Goal: Subscribe to service/newsletter

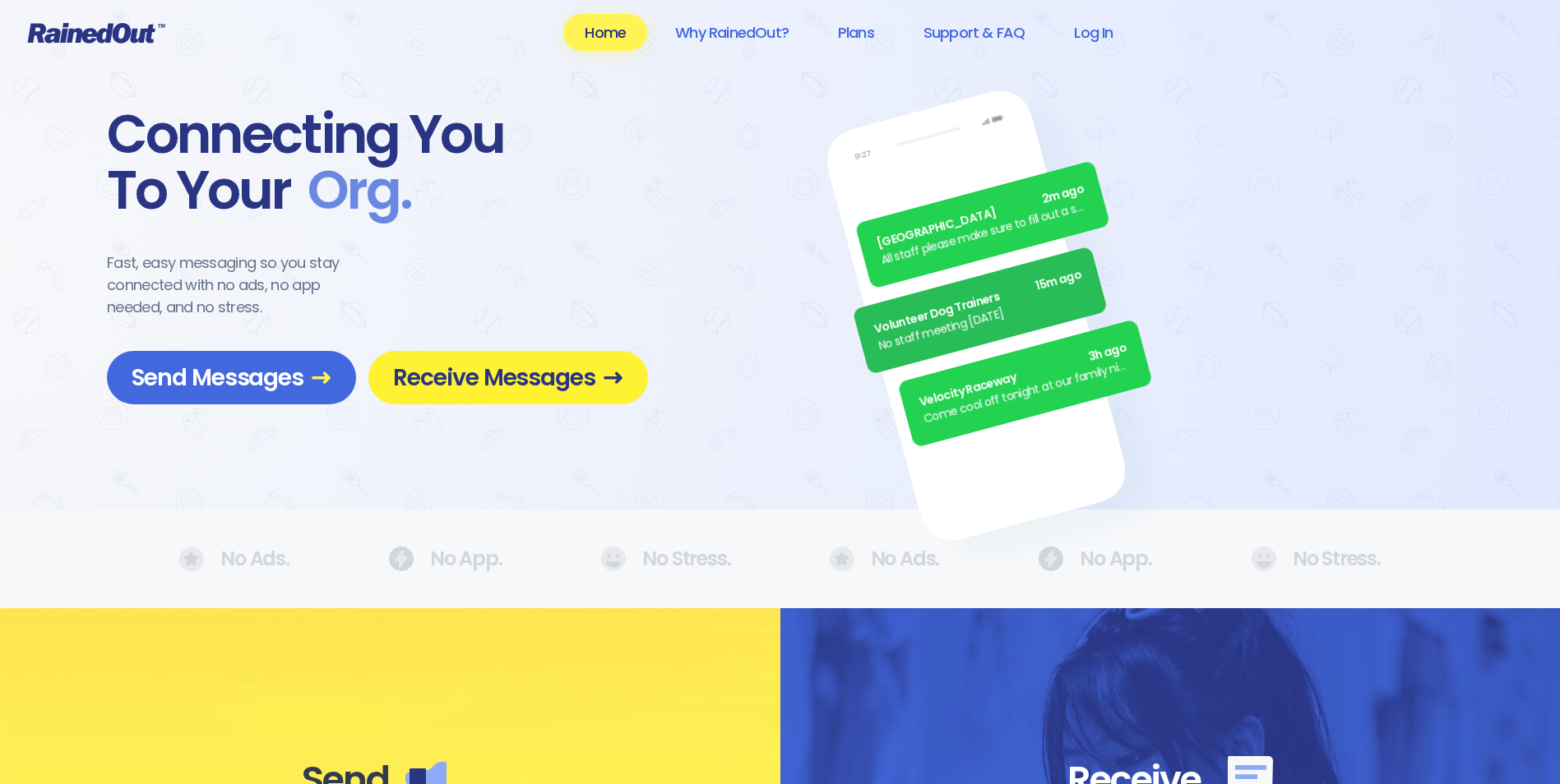
click at [504, 372] on span "Receive Messages" at bounding box center [508, 377] width 230 height 29
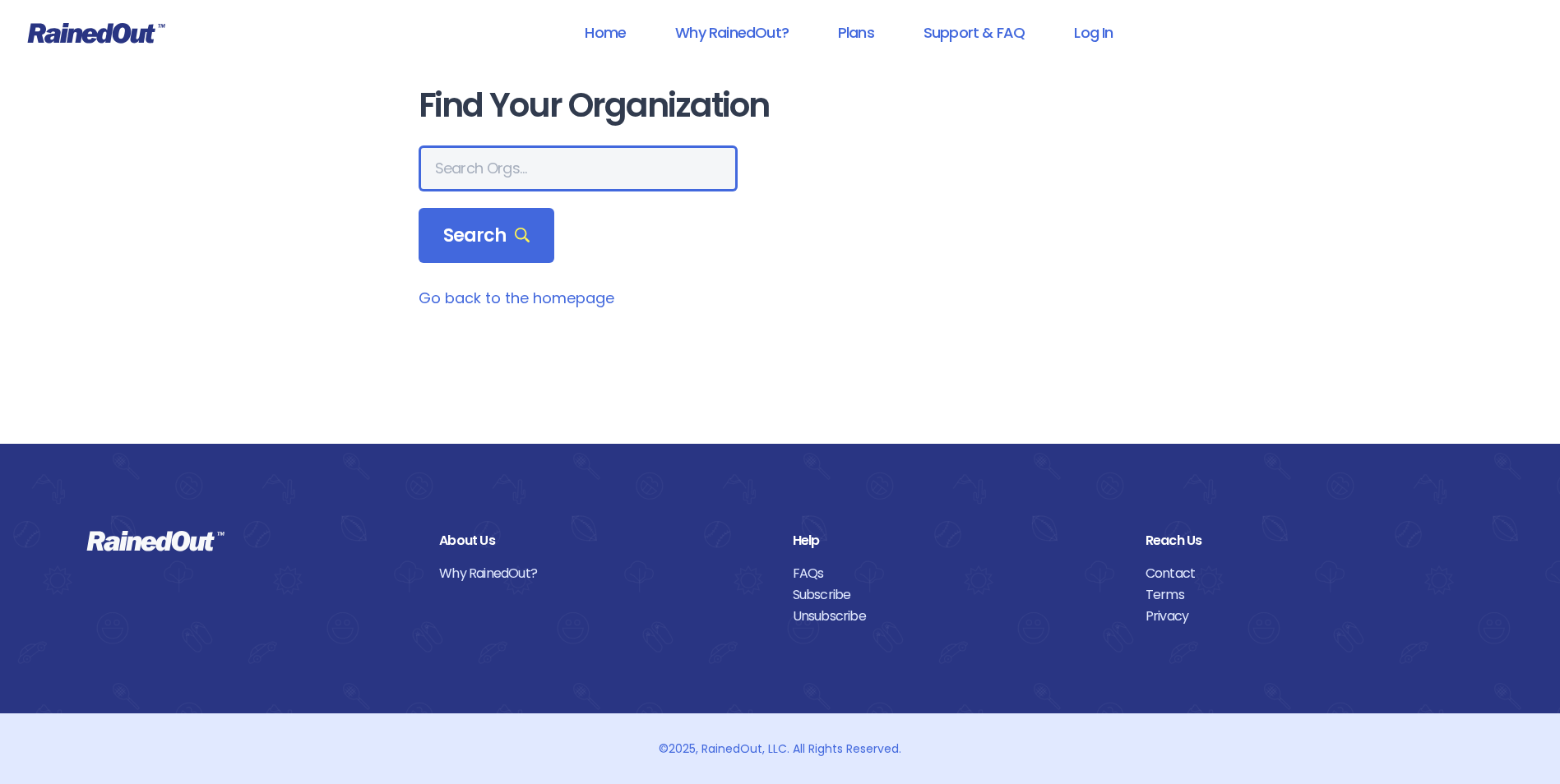
click at [502, 166] on input "text" at bounding box center [578, 168] width 320 height 46
type input "mt pleasant rec"
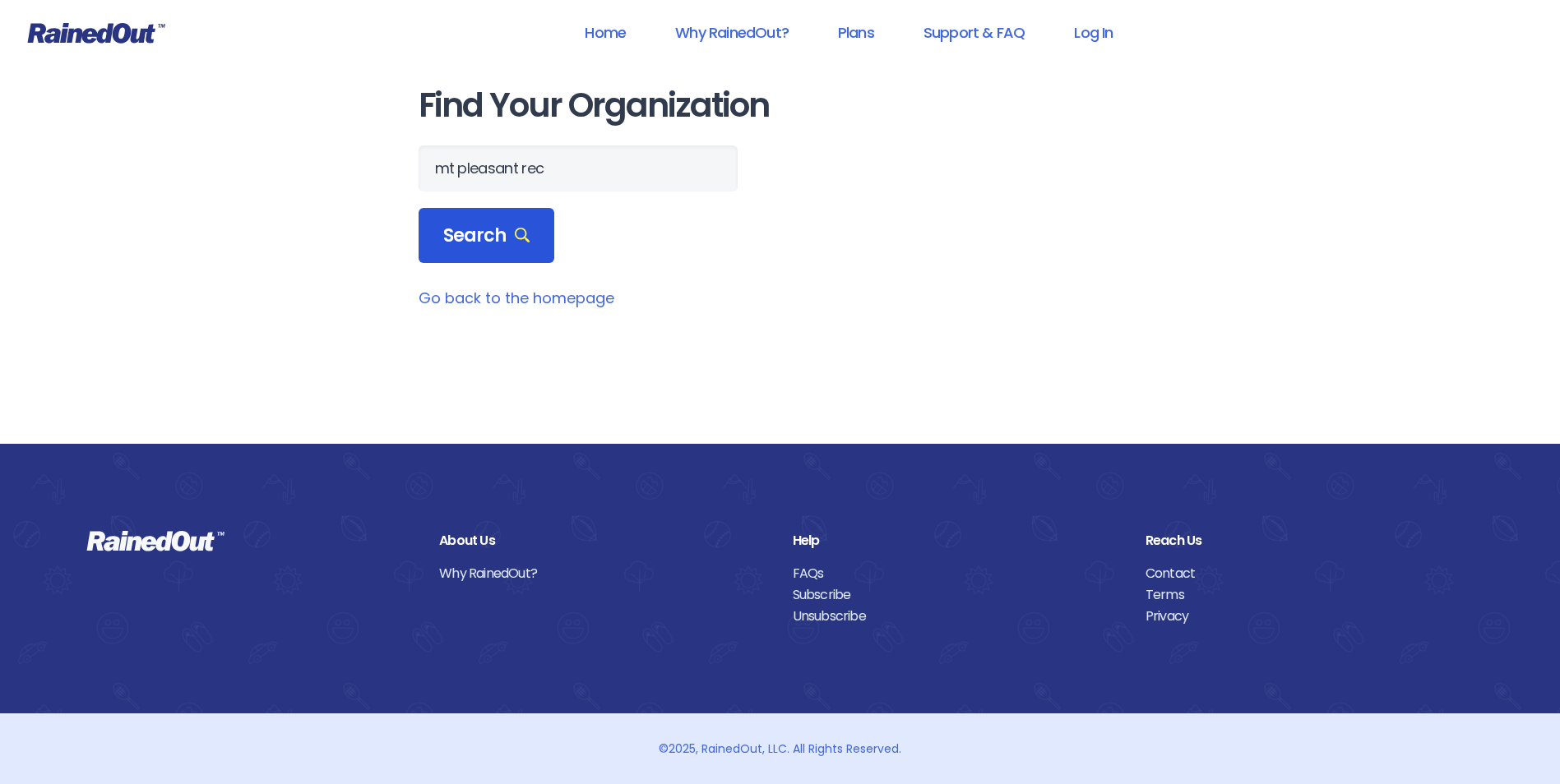
click at [500, 228] on span "Search" at bounding box center [487, 235] width 88 height 23
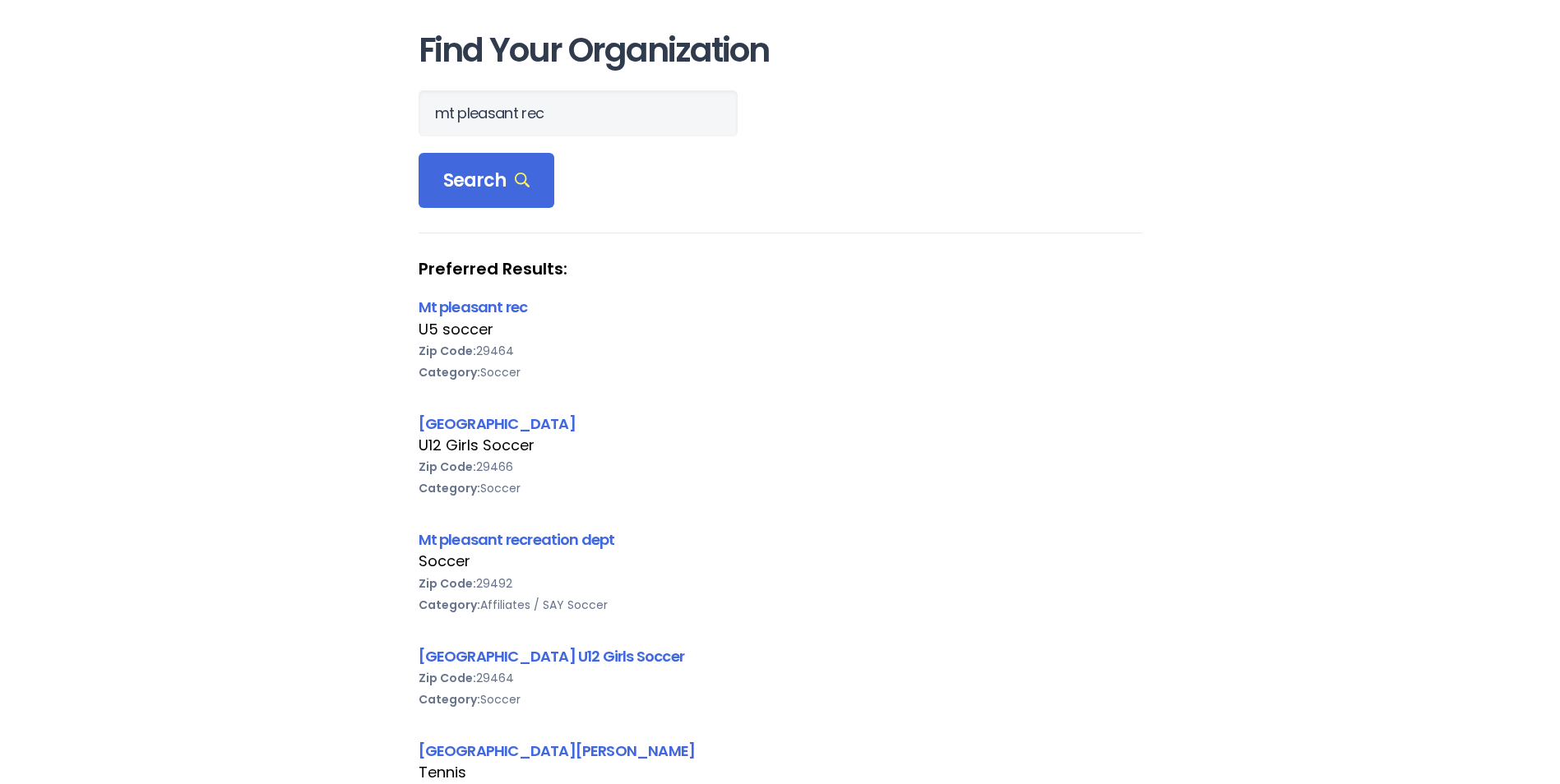
scroll to position [82, 0]
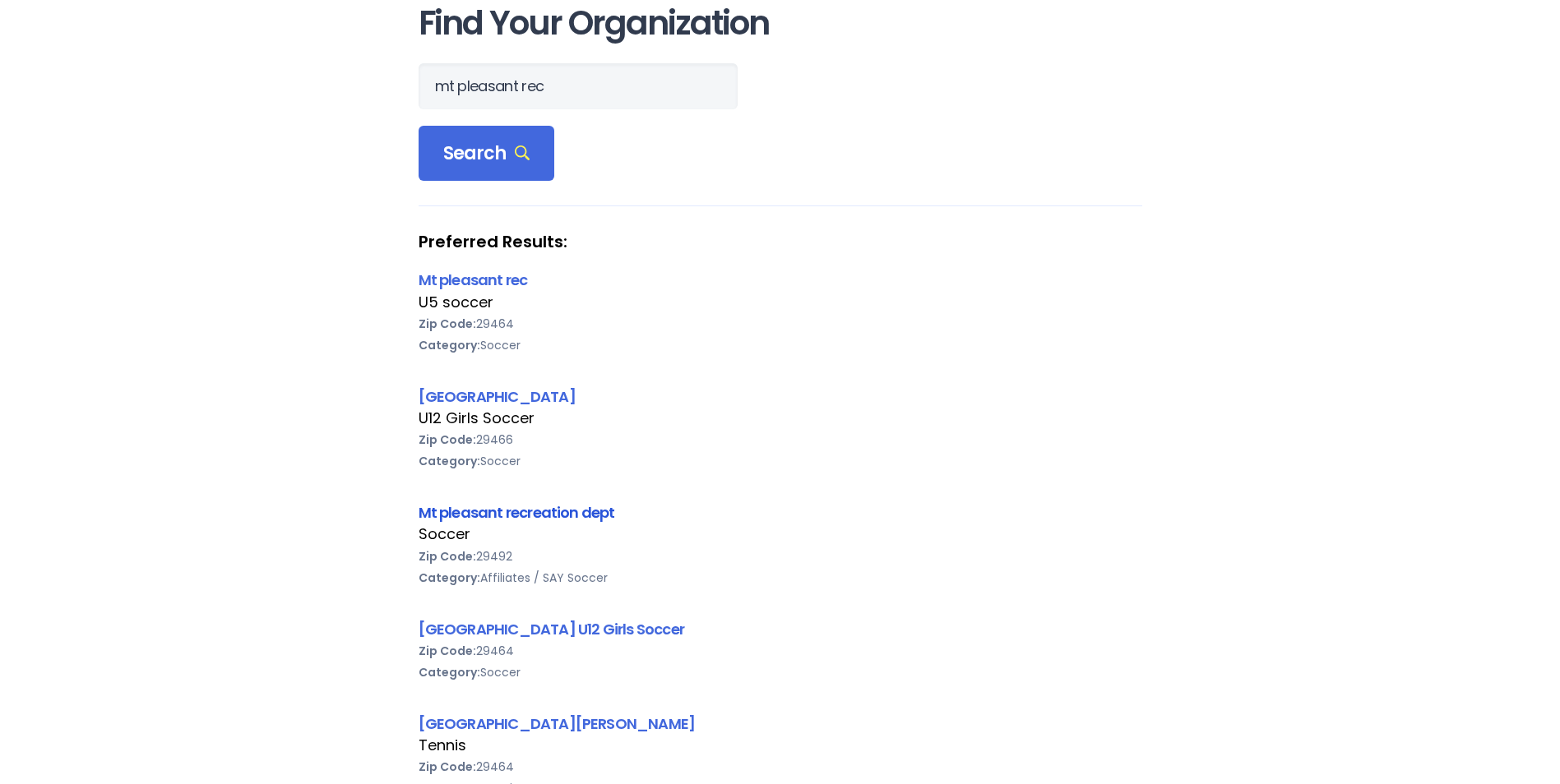
click at [579, 513] on link "Mt pleasant recreation dept" at bounding box center [516, 512] width 197 height 20
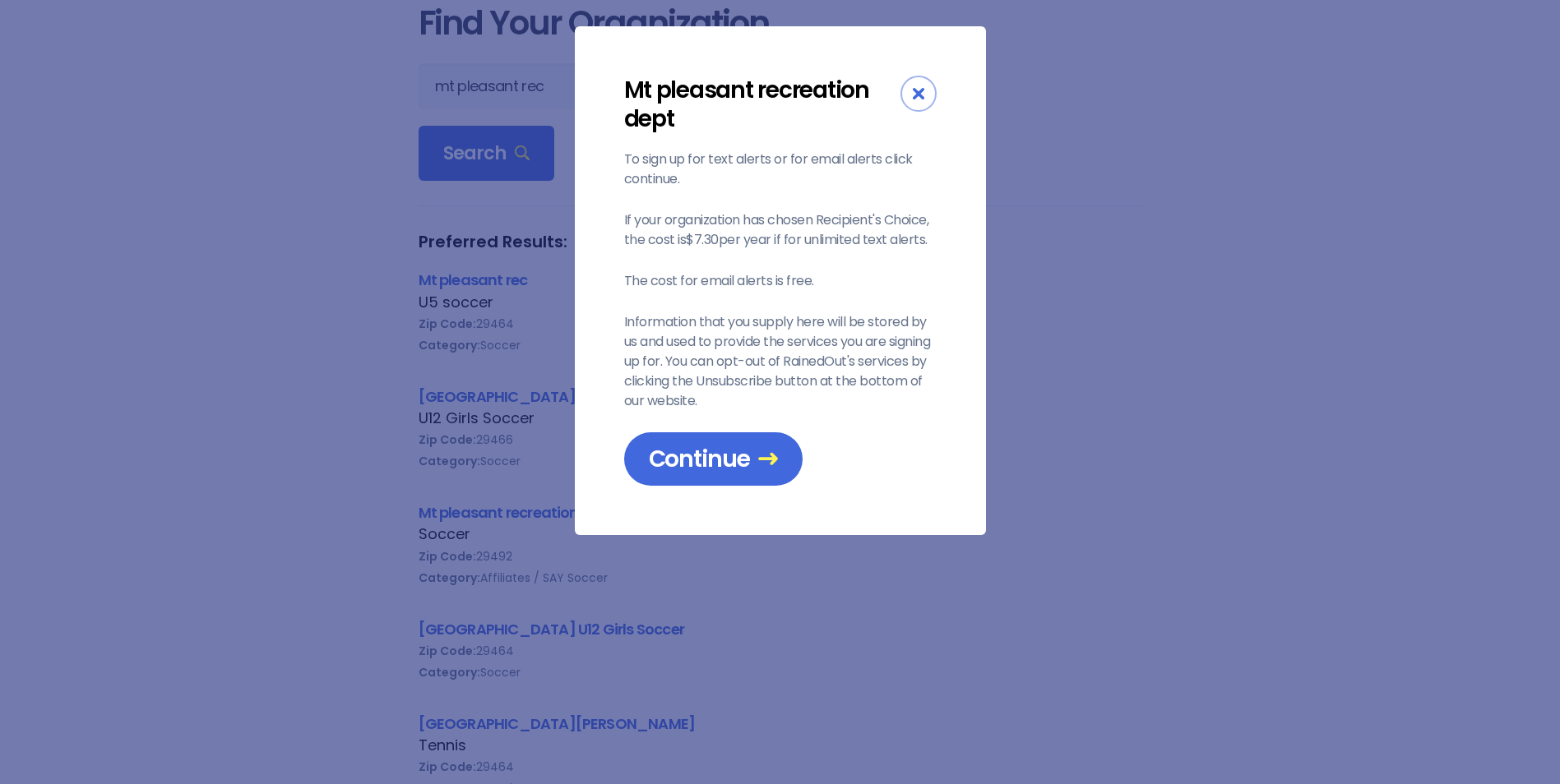
click at [1177, 412] on div "Mt pleasant recreation dept To sign up for text alerts or for email alerts clic…" at bounding box center [780, 392] width 1560 height 784
click at [924, 94] on div "Close" at bounding box center [918, 93] width 36 height 36
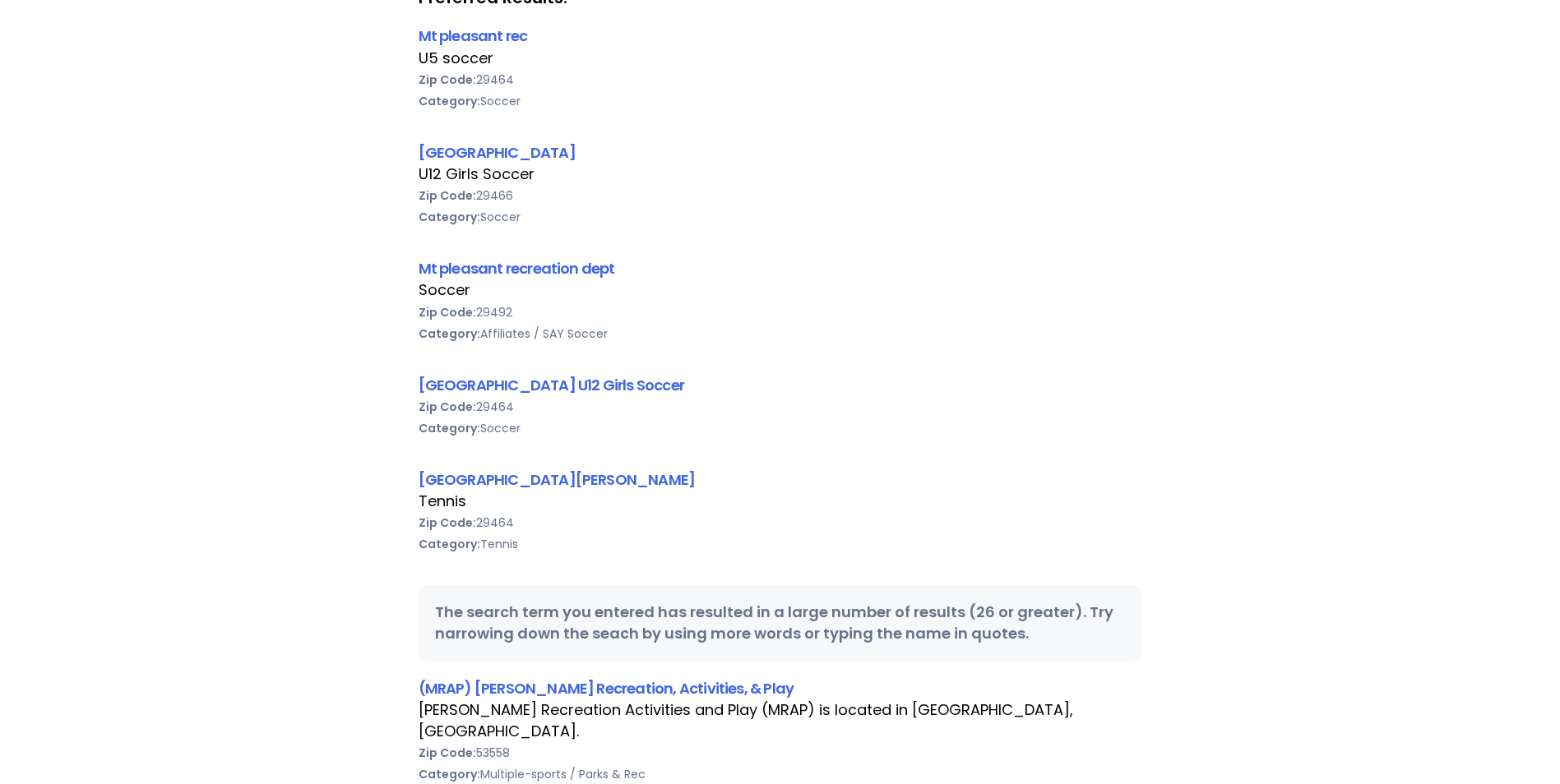
scroll to position [329, 0]
